Goal: Use online tool/utility

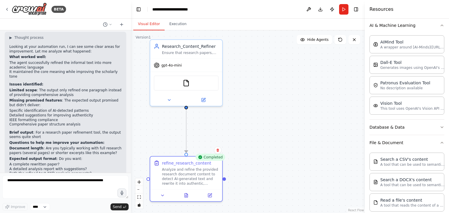
drag, startPoint x: 250, startPoint y: 108, endPoint x: 248, endPoint y: 130, distance: 22.3
click at [248, 130] on div ".deletable-edge-delete-btn { width: 20px; height: 20px; border: 0px solid #ffff…" at bounding box center [248, 121] width 234 height 183
click at [267, 117] on div ".deletable-edge-delete-btn { width: 20px; height: 20px; border: 0px solid #ffff…" at bounding box center [248, 121] width 234 height 183
click at [405, 200] on div "Read a file's content" at bounding box center [412, 200] width 64 height 6
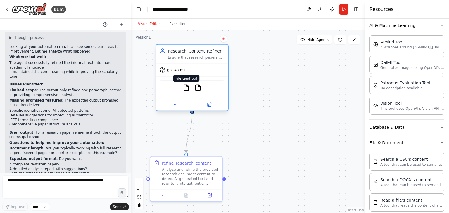
drag, startPoint x: 181, startPoint y: 82, endPoint x: 184, endPoint y: 88, distance: 7.3
click at [184, 88] on img at bounding box center [186, 88] width 7 height 7
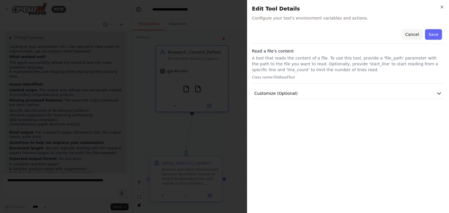
click at [408, 33] on button "Cancel" at bounding box center [412, 34] width 21 height 11
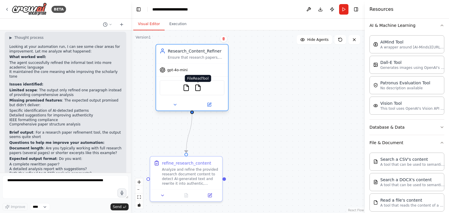
click at [198, 89] on img at bounding box center [197, 88] width 7 height 7
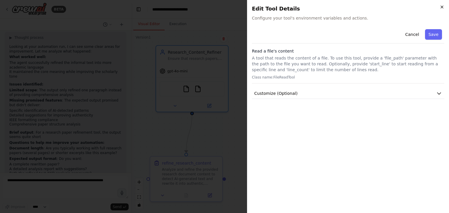
click at [441, 5] on icon "button" at bounding box center [442, 7] width 5 height 5
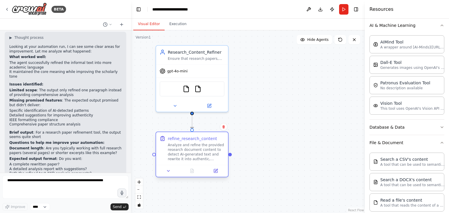
drag, startPoint x: 186, startPoint y: 176, endPoint x: 192, endPoint y: 152, distance: 24.2
click at [192, 152] on div "Analyze and refine the provided research document content to detect AI-generate…" at bounding box center [196, 152] width 57 height 19
click at [306, 103] on div ".deletable-edge-delete-btn { width: 20px; height: 20px; border: 0px solid #ffff…" at bounding box center [248, 121] width 234 height 183
